Goal: Task Accomplishment & Management: Use online tool/utility

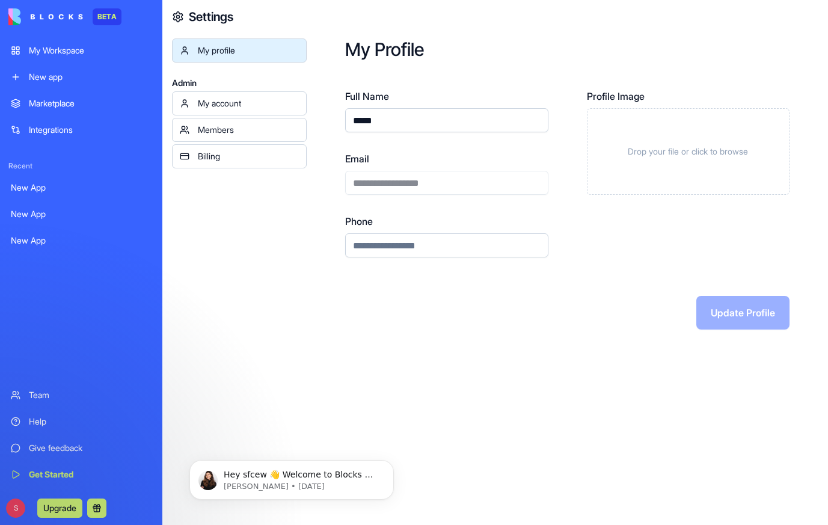
click at [96, 72] on div "New app" at bounding box center [90, 77] width 123 height 12
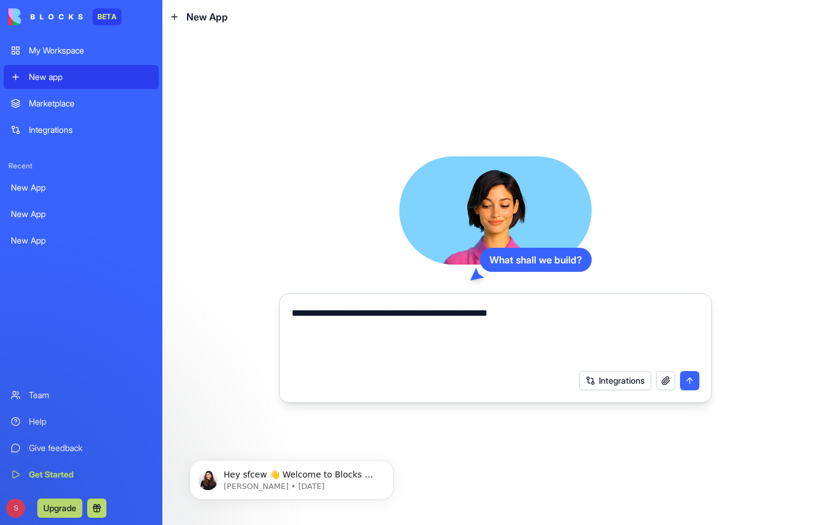
type textarea "**********"
